Goal: Task Accomplishment & Management: Manage account settings

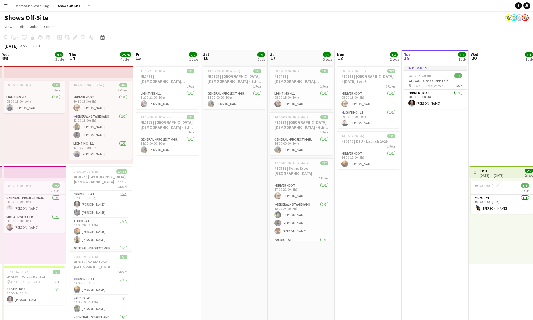
scroll to position [0, 193]
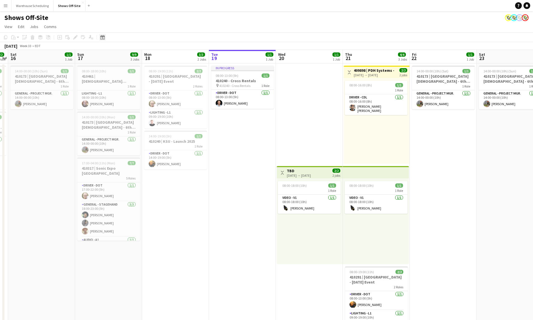
click at [101, 36] on icon at bounding box center [102, 37] width 4 height 4
click at [145, 118] on button "[DATE]" at bounding box center [142, 119] width 16 height 9
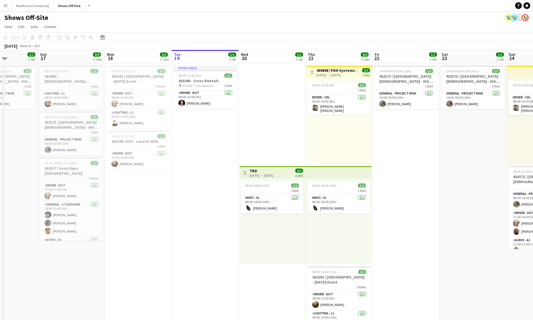
drag, startPoint x: 131, startPoint y: 201, endPoint x: 400, endPoint y: 204, distance: 268.6
click at [399, 204] on app-calendar-viewport "Thu 14 26/26 4 Jobs Fri 15 2/2 2 Jobs Sat 16 1/1 1 Job Sun 17 9/9 3 Jobs Mon 18…" at bounding box center [266, 255] width 533 height 411
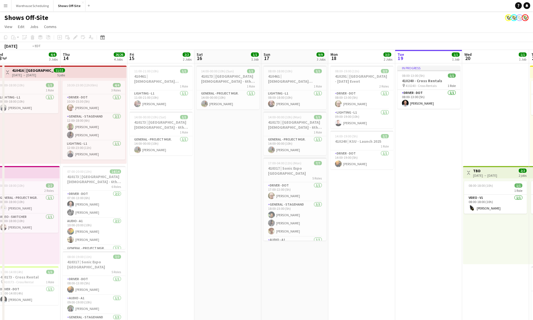
drag, startPoint x: 122, startPoint y: 202, endPoint x: 533, endPoint y: 188, distance: 410.5
click at [514, 188] on app-calendar-viewport "Mon 11 16/16 3 Jobs Tue 12 7/7 6 Jobs Wed 13 4/4 3 Jobs Thu 14 26/26 4 Jobs Fri…" at bounding box center [266, 255] width 533 height 411
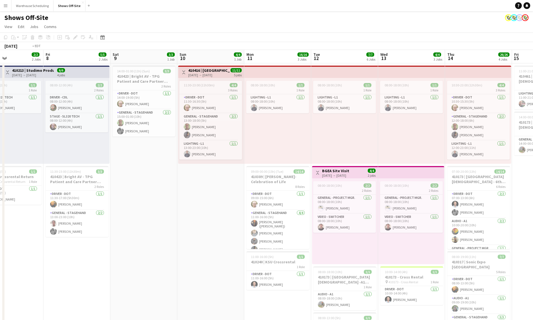
drag, startPoint x: 121, startPoint y: 198, endPoint x: 390, endPoint y: 185, distance: 269.4
click at [387, 185] on app-calendar-viewport "Tue 5 6/6 3 Jobs Wed 6 11/11 3 Jobs Thu 7 2/2 2 Jobs Fri 8 5/5 2 Jobs Sat 9 3/3…" at bounding box center [266, 255] width 533 height 411
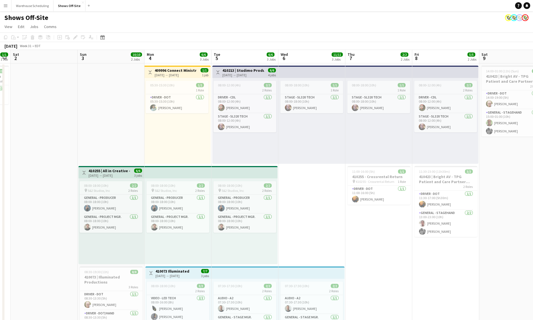
scroll to position [0, 141]
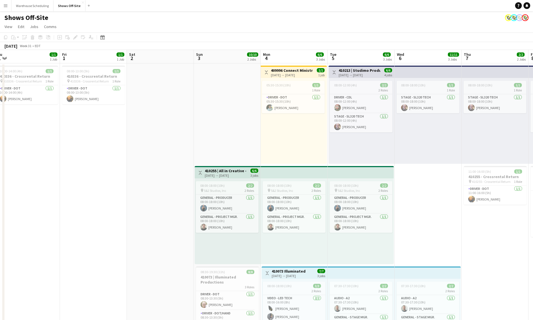
drag, startPoint x: 264, startPoint y: 219, endPoint x: 432, endPoint y: 217, distance: 168.9
click at [432, 217] on app-calendar-viewport "Tue 29 2/2 2 Jobs Wed 30 2/2 2 Jobs Thu 31 1/1 1 Job Fri 1 1/1 1 Job Sat 2 Sun …" at bounding box center [266, 255] width 533 height 411
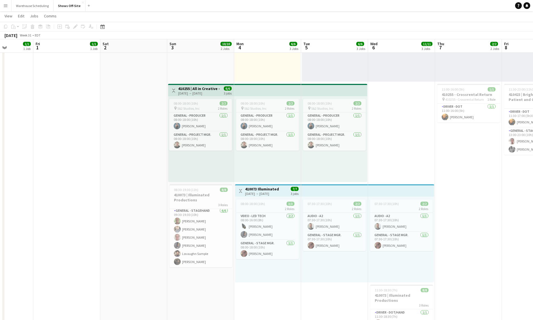
scroll to position [0, 193]
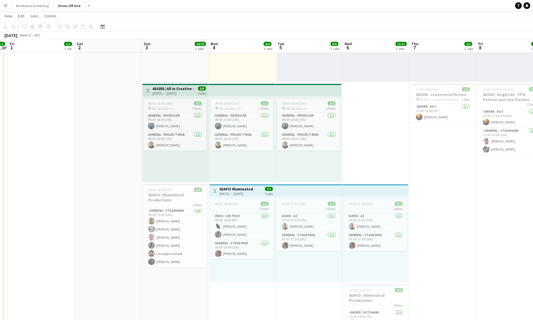
drag, startPoint x: 428, startPoint y: 134, endPoint x: 386, endPoint y: 130, distance: 41.9
click at [386, 130] on app-calendar-viewport "Tue 29 2/2 2 Jobs Wed 30 2/2 2 Jobs Thu 31 1/1 1 Job Fri 1 1/1 1 Job Sat 2 Sun …" at bounding box center [266, 159] width 533 height 438
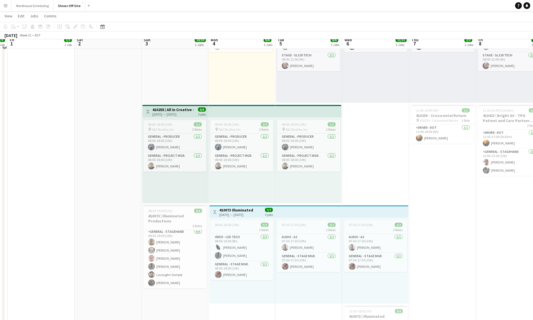
scroll to position [39, 0]
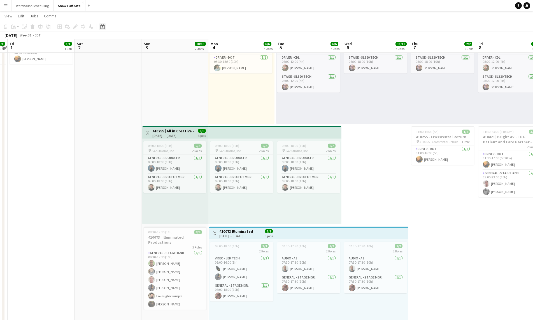
click at [101, 24] on div "Date picker" at bounding box center [102, 26] width 7 height 7
click at [150, 46] on span "Next month" at bounding box center [147, 45] width 11 height 11
click at [144, 74] on button "9" at bounding box center [147, 75] width 7 height 7
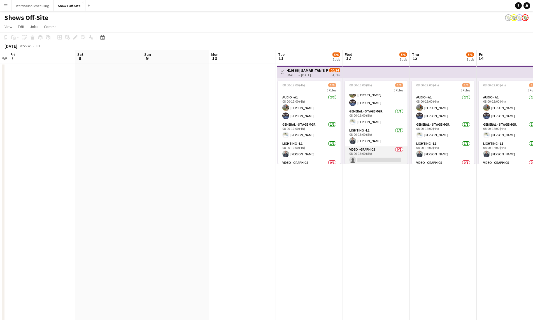
scroll to position [34, 0]
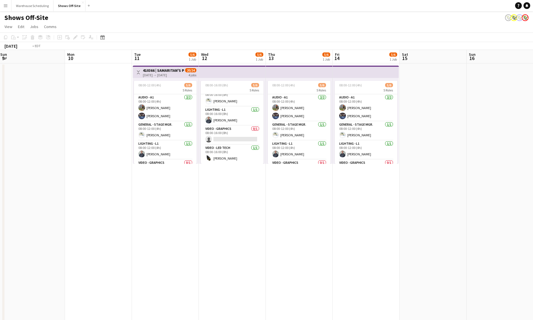
drag, startPoint x: 386, startPoint y: 197, endPoint x: 134, endPoint y: 184, distance: 252.6
click at [134, 184] on app-calendar-viewport "Thu 6 Fri 7 Sat 8 Sun 9 Mon 10 Tue 11 5/6 1 Job Wed 12 5/6 1 Job Thu 13 5/6 1 J…" at bounding box center [266, 255] width 533 height 411
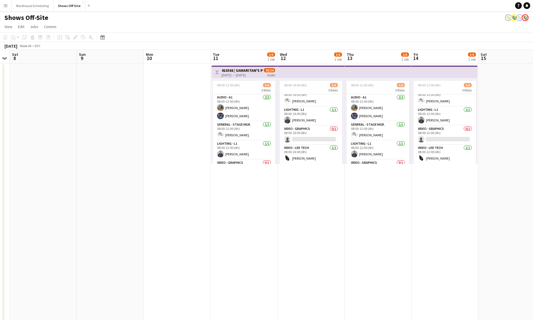
drag, startPoint x: 201, startPoint y: 199, endPoint x: 392, endPoint y: 191, distance: 190.8
click at [395, 190] on app-calendar-viewport "Thu 6 Fri 7 Sat 8 Sun 9 Mon 10 Tue 11 5/6 1 Job Wed 12 5/6 1 Job Thu 13 5/6 1 J…" at bounding box center [266, 255] width 533 height 411
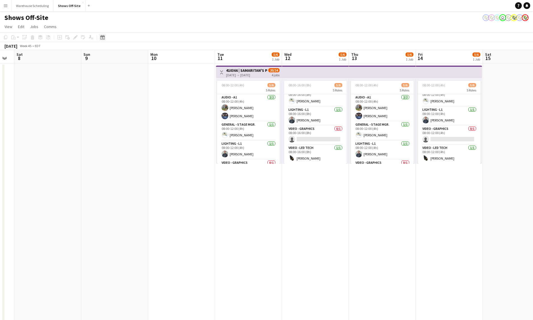
click at [102, 35] on icon at bounding box center [102, 37] width 4 height 4
click at [138, 59] on span "Previous month" at bounding box center [136, 56] width 11 height 11
click at [121, 87] on span "6" at bounding box center [118, 86] width 7 height 7
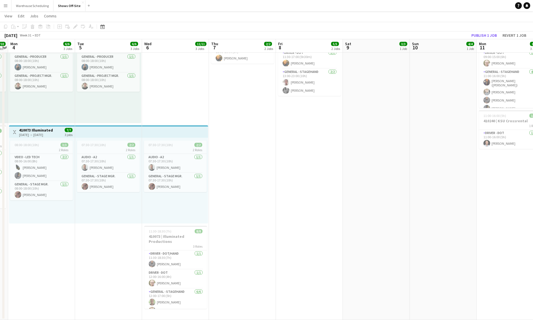
scroll to position [9, 0]
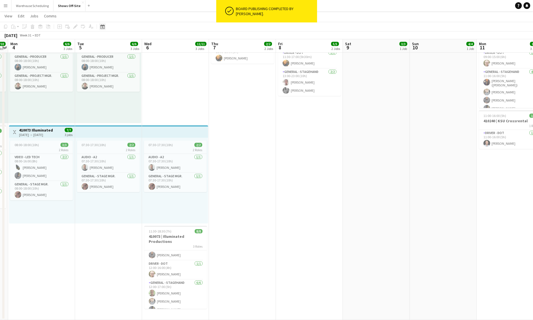
click at [104, 28] on icon "Date picker" at bounding box center [102, 26] width 4 height 4
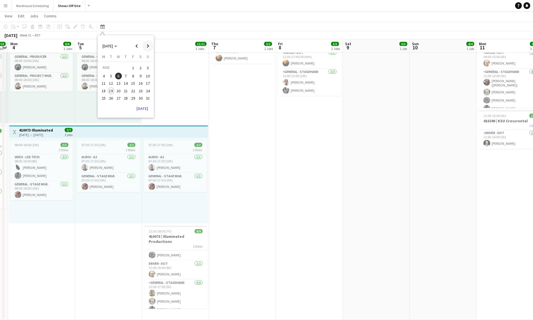
click at [146, 44] on span "Next month" at bounding box center [147, 45] width 11 height 11
click at [129, 80] on button "14" at bounding box center [132, 83] width 7 height 7
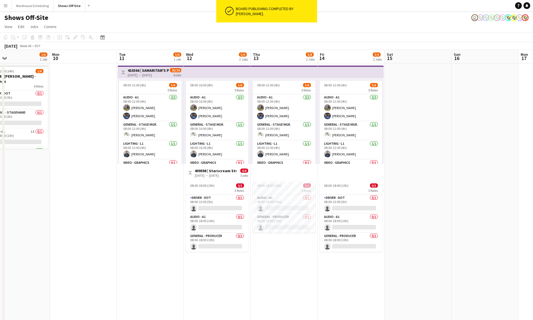
scroll to position [0, 145]
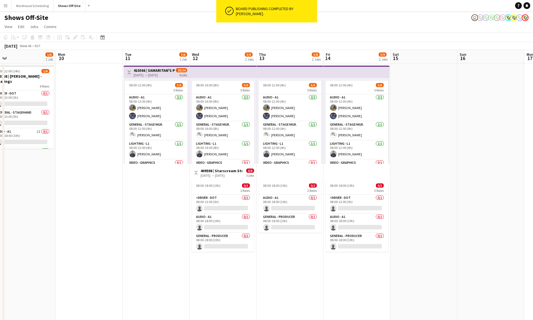
drag, startPoint x: 83, startPoint y: 267, endPoint x: 265, endPoint y: 263, distance: 181.5
click at [265, 263] on app-calendar-viewport "Fri 7 Sat 8 Sun 9 1/6 1 Job Mon 10 Tue 11 5/6 1 Job Wed 12 5/9 2 Jobs Thu 13 5/…" at bounding box center [266, 255] width 533 height 411
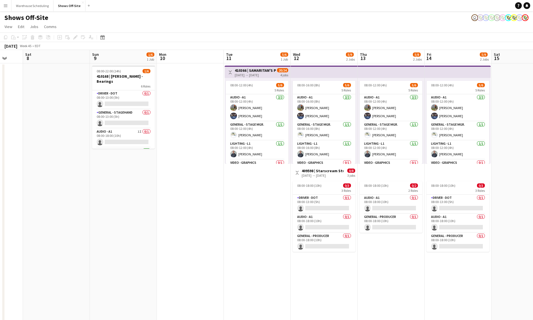
scroll to position [0, 174]
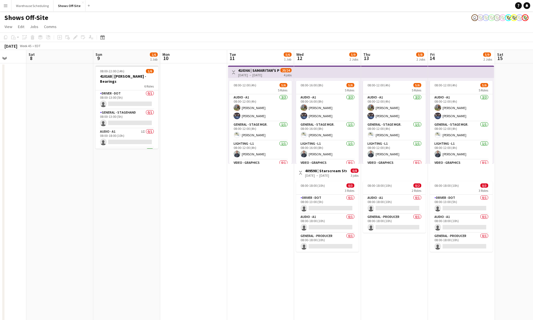
drag, startPoint x: 108, startPoint y: 249, endPoint x: 279, endPoint y: 244, distance: 171.4
click at [279, 244] on app-calendar-viewport "Wed 5 Thu 6 Fri 7 Sat 8 Sun 9 1/6 1 Job Mon 10 Tue 11 5/6 1 Job Wed 12 5/9 2 Jo…" at bounding box center [266, 255] width 533 height 411
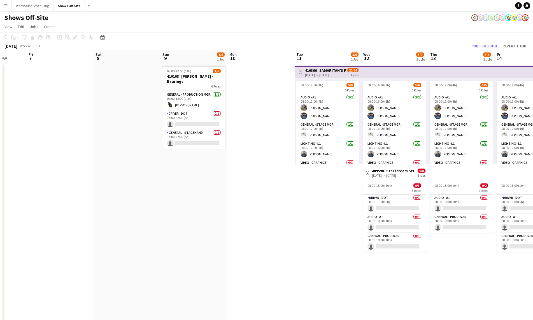
scroll to position [0, 0]
drag, startPoint x: 197, startPoint y: 119, endPoint x: 196, endPoint y: 122, distance: 2.9
click at [197, 119] on app-card-role "General - Stagehand 0/1 08:00-13:00 (5h) single-neutral-actions" at bounding box center [193, 118] width 63 height 19
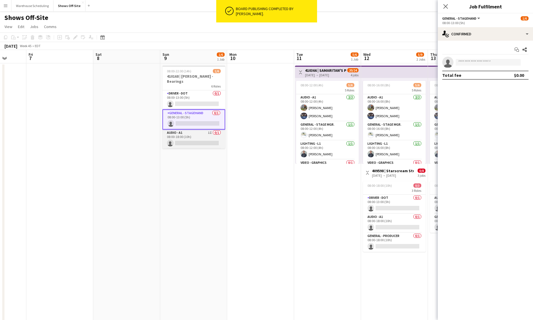
click at [195, 131] on app-card-role "Audio - A1 1I 0/1 08:00-18:00 (10h) single-neutral-actions" at bounding box center [193, 138] width 63 height 19
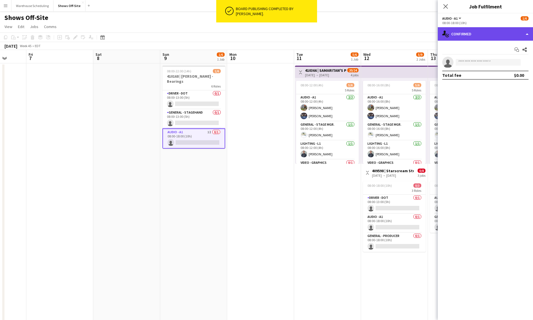
click at [500, 34] on div "single-neutral-actions-check-2 Confirmed" at bounding box center [485, 33] width 95 height 13
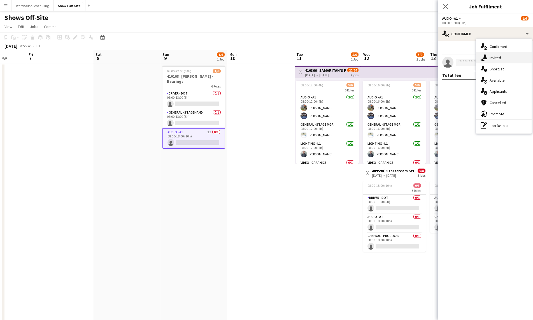
click at [505, 61] on div "single-neutral-actions-share-1 Invited" at bounding box center [503, 57] width 55 height 11
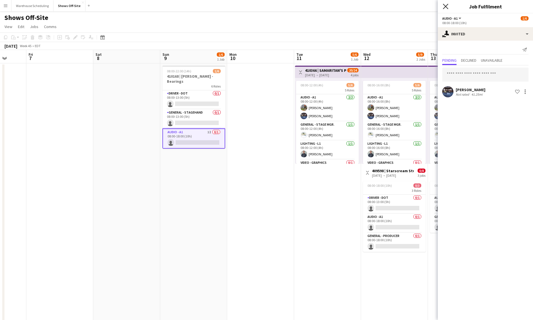
click at [446, 7] on icon at bounding box center [445, 6] width 5 height 5
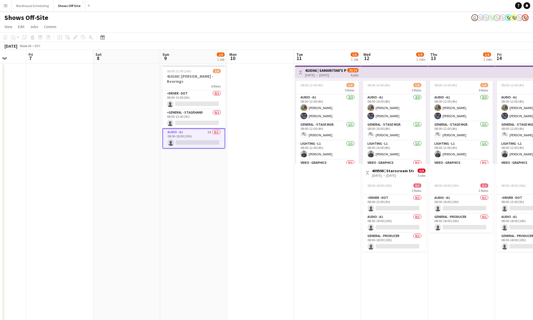
scroll to position [57, 0]
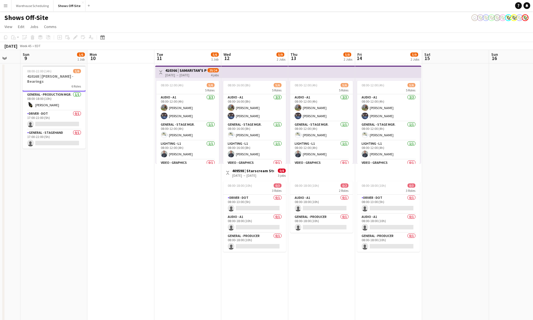
drag, startPoint x: 288, startPoint y: 144, endPoint x: 128, endPoint y: 144, distance: 159.9
click at [128, 144] on app-calendar-viewport "Thu 6 Fri 7 Sat 8 Sun 9 1/6 1 Job Mon 10 Tue 11 5/6 1 Job Wed 12 5/9 2 Jobs Thu…" at bounding box center [266, 255] width 533 height 411
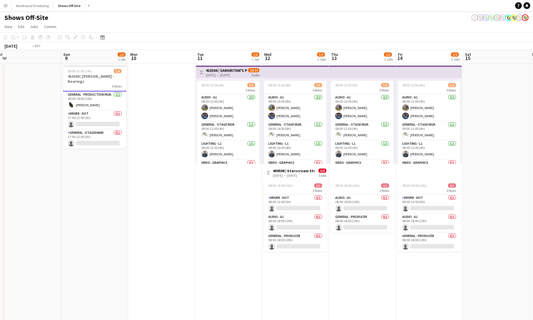
drag, startPoint x: 461, startPoint y: 204, endPoint x: 185, endPoint y: 188, distance: 277.1
click at [195, 190] on app-calendar-viewport "Thu 6 Fri 7 Sat 8 Sun 9 1/6 1 Job Mon 10 Tue 11 5/6 1 Job Wed 12 5/9 2 Jobs Thu…" at bounding box center [266, 255] width 533 height 411
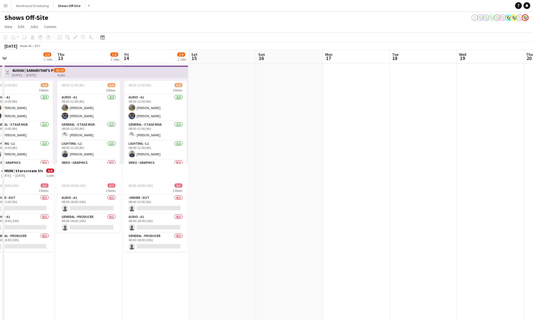
drag, startPoint x: 360, startPoint y: 186, endPoint x: 166, endPoint y: 173, distance: 195.0
click at [169, 174] on app-calendar-viewport "Mon 10 Tue 11 5/6 1 Job Wed 12 5/9 2 Jobs Thu 13 5/8 2 Jobs Fri 14 5/9 2 Jobs S…" at bounding box center [266, 255] width 533 height 411
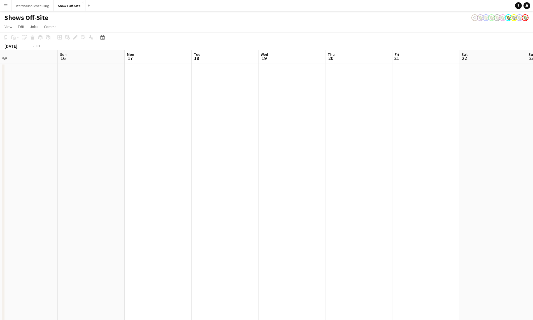
drag, startPoint x: 370, startPoint y: 176, endPoint x: 189, endPoint y: 164, distance: 181.3
click at [191, 165] on app-calendar-viewport "Thu 13 5/8 2 Jobs Fri 14 5/9 2 Jobs Sat 15 Sun 16 Mon 17 Tue 18 Wed 19 Thu 20 F…" at bounding box center [266, 255] width 533 height 411
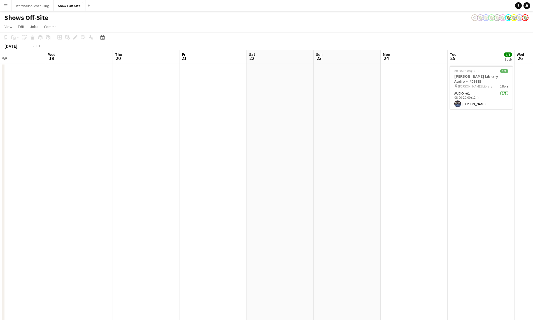
drag, startPoint x: 143, startPoint y: 174, endPoint x: 419, endPoint y: 160, distance: 277.0
click at [417, 160] on app-calendar-viewport "Sun 16 Mon 17 Tue 18 Wed 19 Thu 20 Fri 21 Sat 22 Sun 23 Mon 24 Tue 25 1/1 1 Job…" at bounding box center [266, 255] width 533 height 411
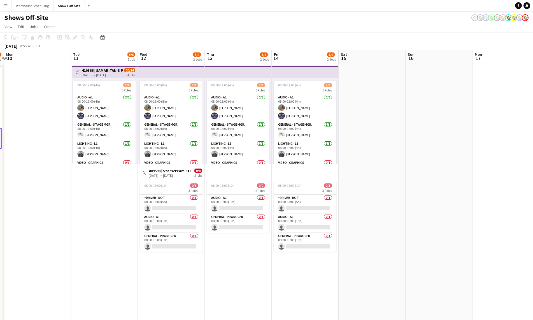
drag, startPoint x: 237, startPoint y: 171, endPoint x: 509, endPoint y: 168, distance: 272.5
click at [496, 167] on app-calendar-viewport "Fri 7 Sat 8 Sun 9 1/6 1 Job Mon 10 Tue 11 5/6 1 Job Wed 12 5/9 2 Jobs Thu 13 5/…" at bounding box center [266, 255] width 533 height 411
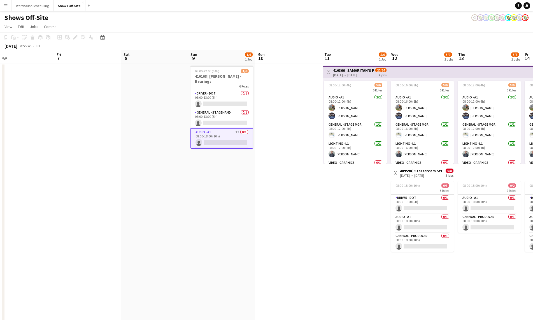
drag, startPoint x: 91, startPoint y: 208, endPoint x: 329, endPoint y: 198, distance: 238.0
click at [354, 196] on app-calendar-viewport "Tue 4 Wed 5 Thu 6 Fri 7 Sat 8 Sun 9 1/6 1 Job Mon 10 Tue 11 5/6 1 Job Wed 12 5/…" at bounding box center [266, 255] width 533 height 411
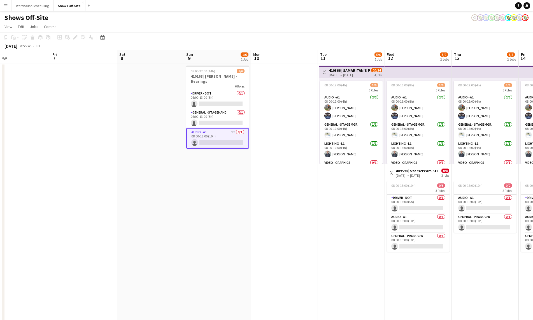
drag, startPoint x: 314, startPoint y: 217, endPoint x: 164, endPoint y: 210, distance: 150.3
click at [159, 212] on app-calendar-viewport "Mon 3 Tue 4 Wed 5 Thu 6 Fri 7 Sat 8 Sun 9 1/6 1 Job Mon 10 Tue 11 5/6 1 Job Wed…" at bounding box center [266, 255] width 533 height 411
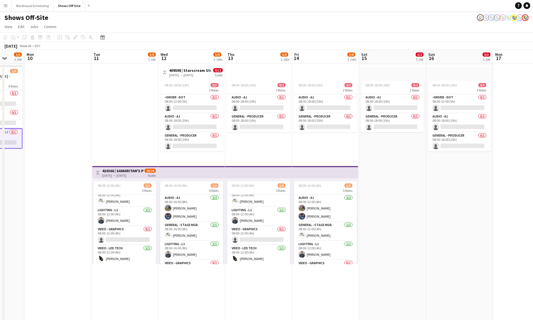
scroll to position [0, 180]
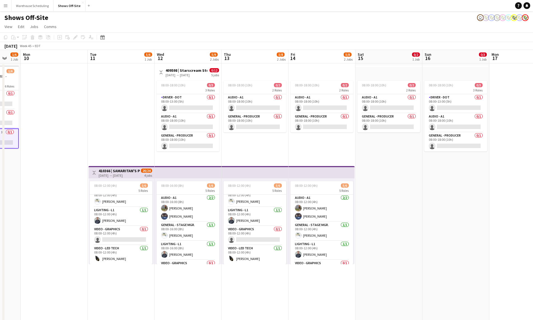
drag, startPoint x: 462, startPoint y: 144, endPoint x: 377, endPoint y: 146, distance: 85.1
click at [377, 146] on app-calendar-viewport "Fri 7 Sat 8 Sun 9 1/6 1 Job Mon 10 Tue 11 5/6 1 Job Wed 12 5/9 2 Jobs Thu 13 5/…" at bounding box center [266, 255] width 533 height 411
click at [182, 69] on h3 "409598 | Starscream Studios- [PERSON_NAME] Streaming [DATE]" at bounding box center [186, 70] width 42 height 5
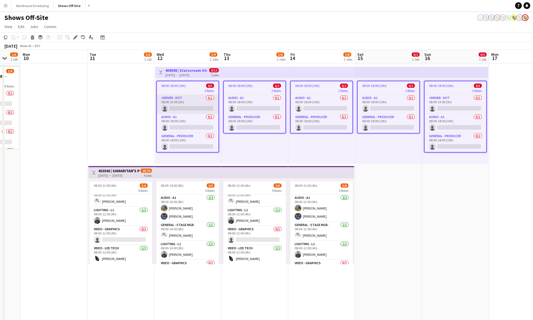
click at [164, 99] on app-card-role "Driver - DOT 0/1 08:00-13:00 (5h) single-neutral-actions" at bounding box center [188, 104] width 62 height 19
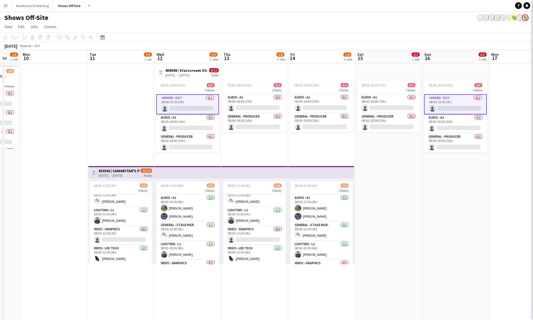
click at [176, 73] on div "[DATE] → [DATE]" at bounding box center [186, 75] width 42 height 4
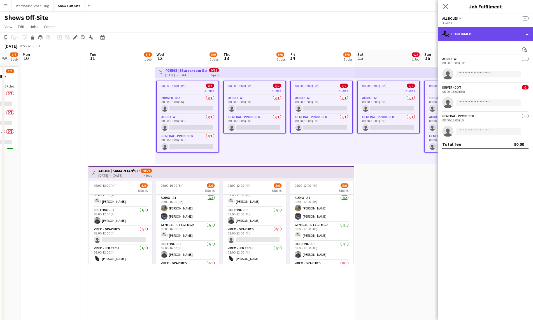
click at [470, 29] on div "single-neutral-actions-check-2 Confirmed" at bounding box center [485, 33] width 95 height 13
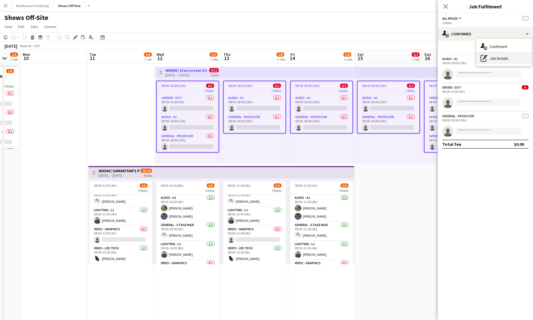
click at [491, 59] on div "pen-write Job Details" at bounding box center [503, 58] width 55 height 11
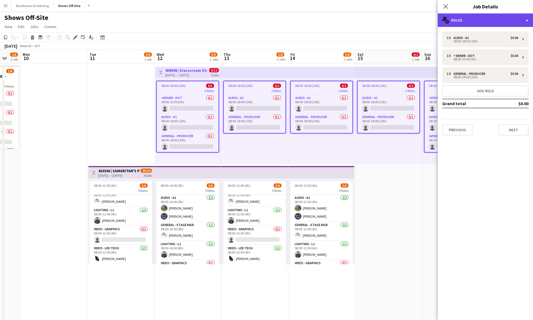
click at [483, 22] on div "multiple-users-add Roles" at bounding box center [485, 19] width 95 height 13
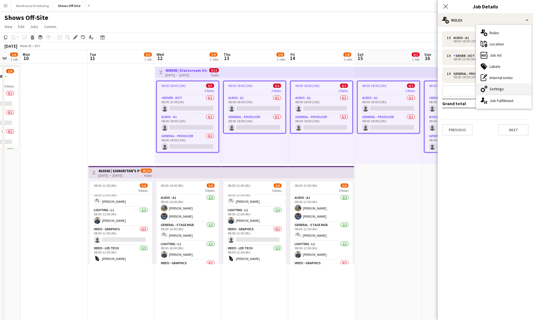
click at [498, 87] on div "cog-double-3 Settings" at bounding box center [503, 88] width 55 height 11
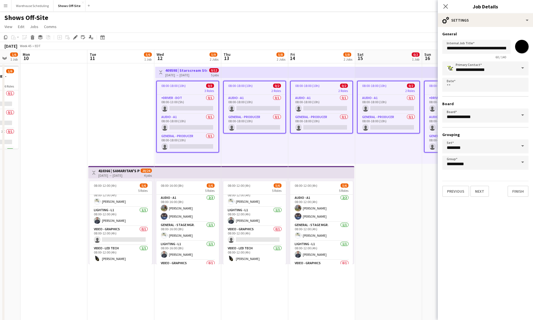
click at [518, 48] on input "*******" at bounding box center [522, 46] width 20 height 20
type input "*******"
click at [444, 6] on icon at bounding box center [445, 6] width 5 height 5
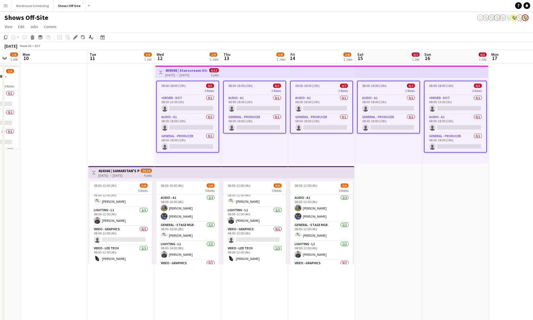
click at [452, 20] on div "Shows Off-Site user" at bounding box center [266, 16] width 533 height 11
